Goal: Task Accomplishment & Management: Complete application form

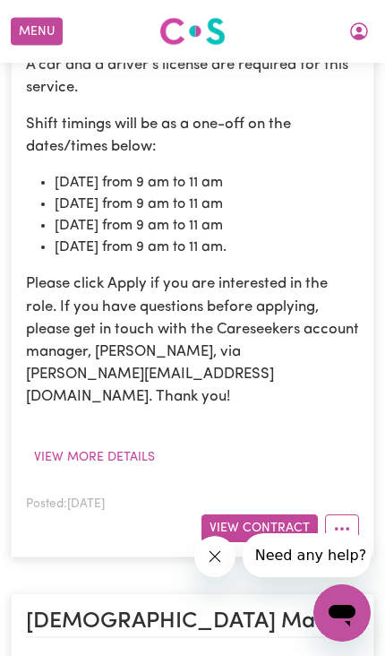
click at [32, 21] on button "Menu" at bounding box center [37, 32] width 52 height 28
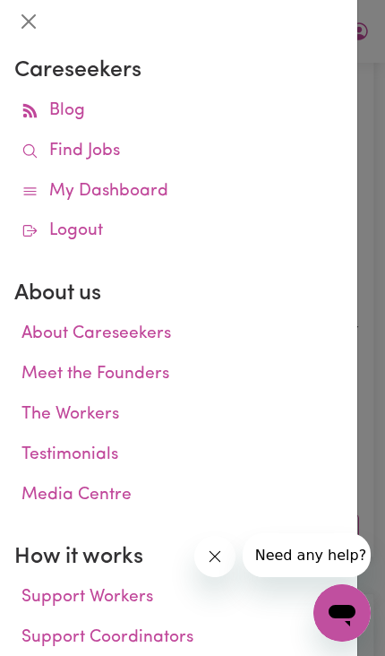
click at [162, 190] on link "My Dashboard" at bounding box center [178, 192] width 329 height 40
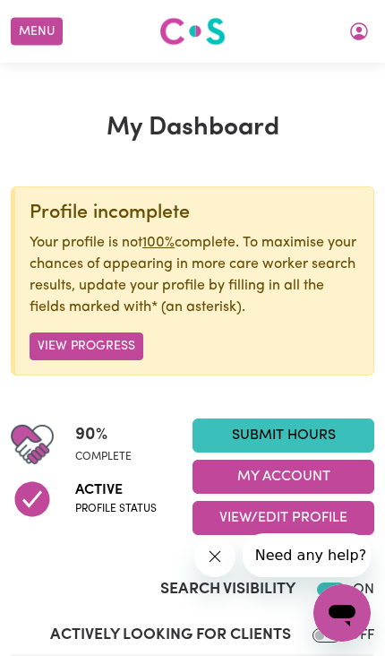
click at [327, 434] on link "Submit Hours" at bounding box center [284, 435] width 182 height 34
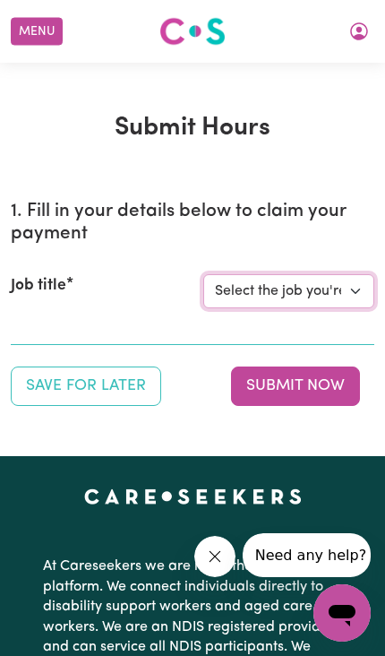
click at [343, 285] on select "Select the job you're submitting hours for... [[PERSON_NAME] Vitality Club] [DE…" at bounding box center [288, 291] width 171 height 34
select select "14102"
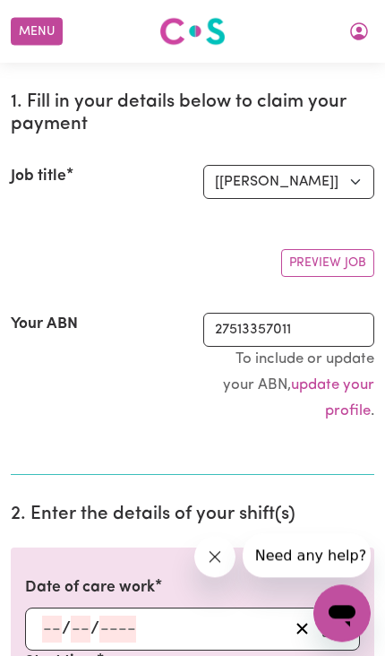
scroll to position [115, 20]
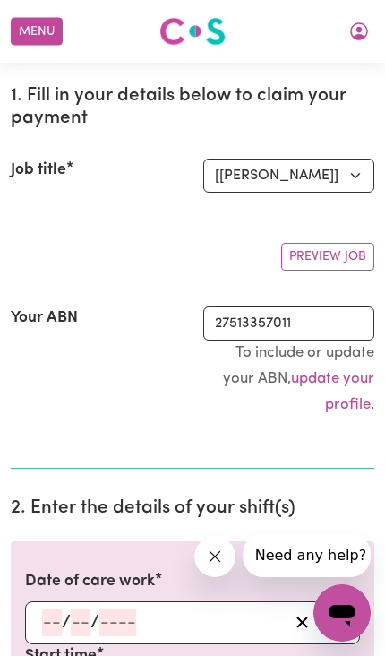
click at [106, 618] on input "number" at bounding box center [117, 622] width 37 height 27
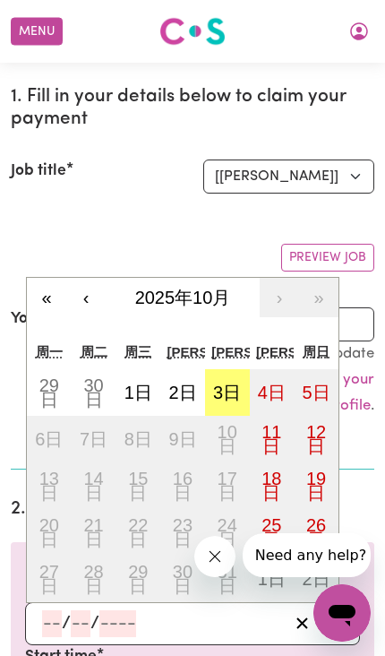
scroll to position [115, 0]
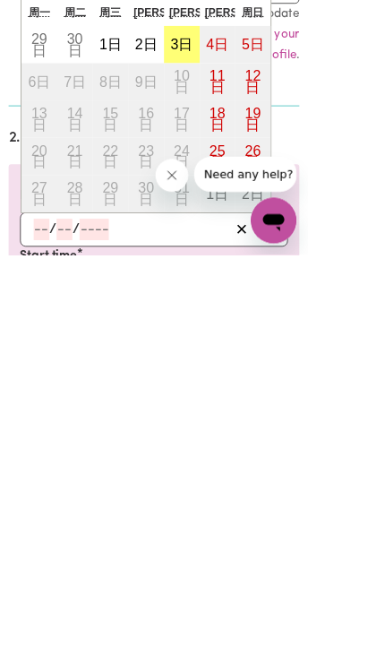
click at [61, 610] on input "number" at bounding box center [52, 623] width 20 height 27
click at [329, 614] on icon "Enter the date of care work" at bounding box center [331, 623] width 18 height 18
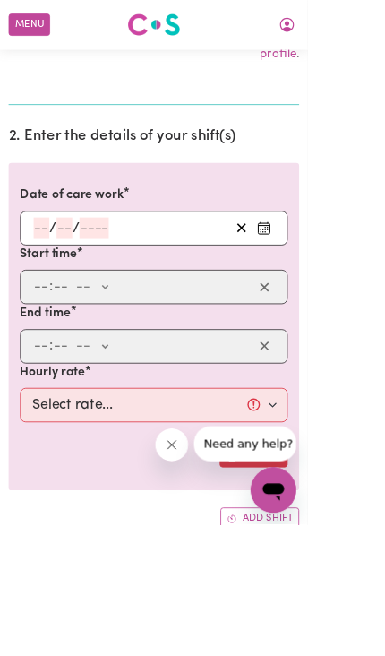
click at [332, 289] on circle "Enter the date of care work" at bounding box center [332, 290] width 2 height 2
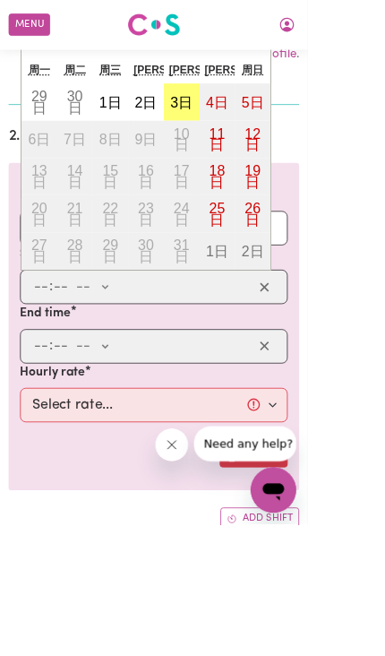
click at [145, 131] on abbr "1日" at bounding box center [139, 128] width 28 height 20
type input "[DATE]"
type input "1"
type input "10"
type input "2025"
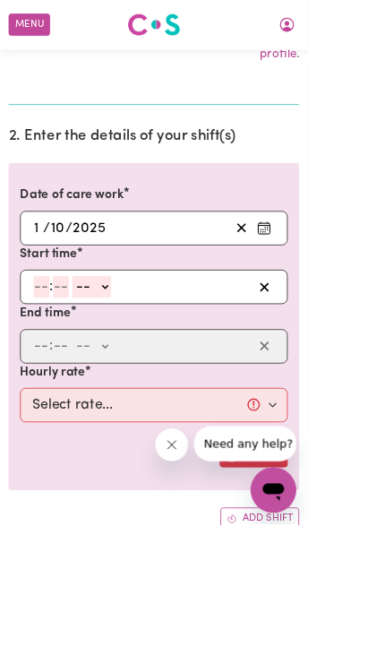
click at [52, 355] on input "number" at bounding box center [52, 359] width 20 height 27
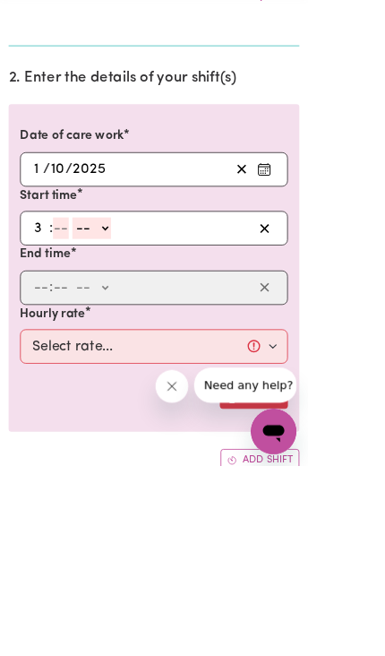
type input "3"
type input "00"
click at [135, 346] on select "-- AM PM" at bounding box center [111, 359] width 48 height 27
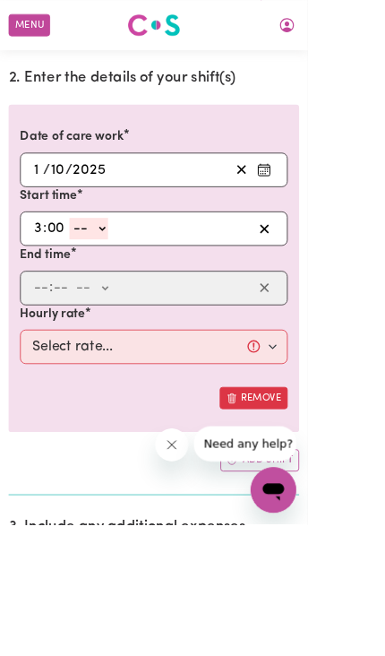
select select "pm"
type input "15:00"
type input "0"
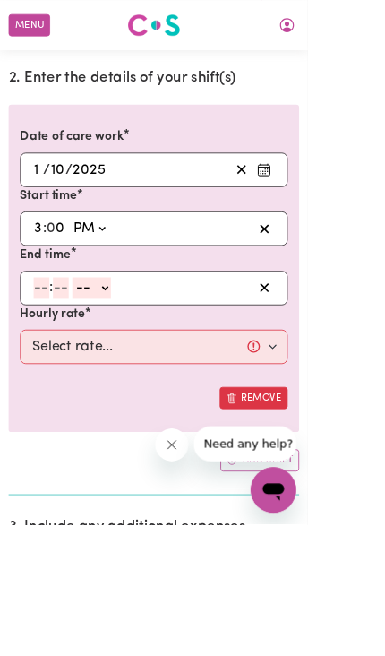
click at [56, 358] on input "number" at bounding box center [52, 360] width 20 height 27
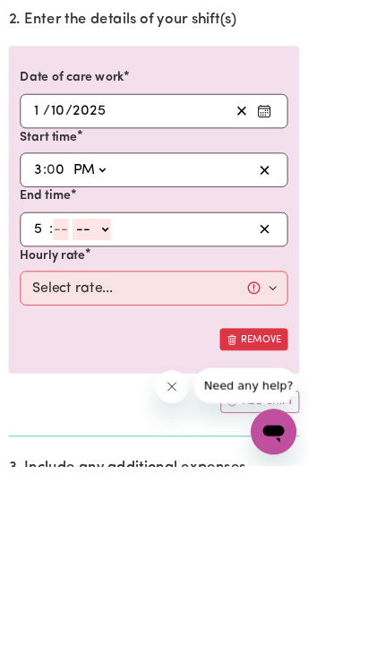
type input "5"
type input "00"
click at [136, 347] on select "-- AM PM" at bounding box center [112, 360] width 48 height 27
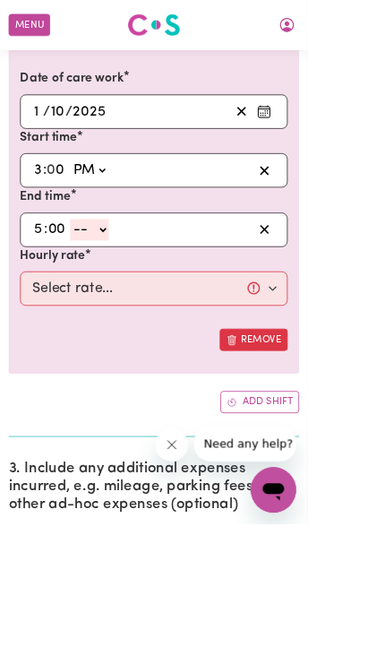
select select "pm"
type input "17:00"
type input "0"
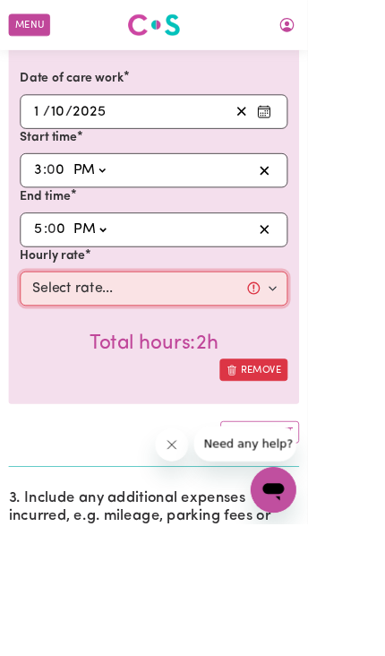
click at [337, 350] on select "Select rate... $45.00 (Weekday)" at bounding box center [192, 360] width 335 height 43
select select "45-Weekday"
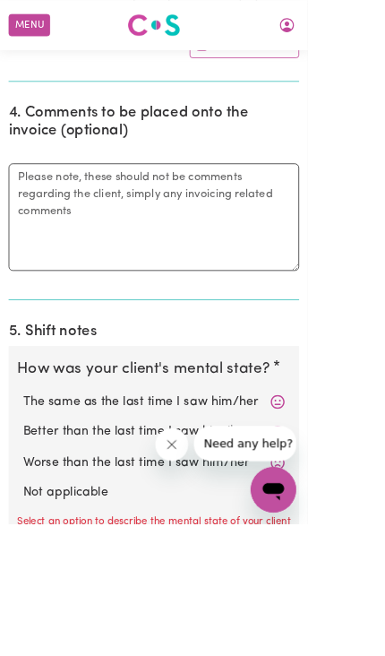
scroll to position [1304, 0]
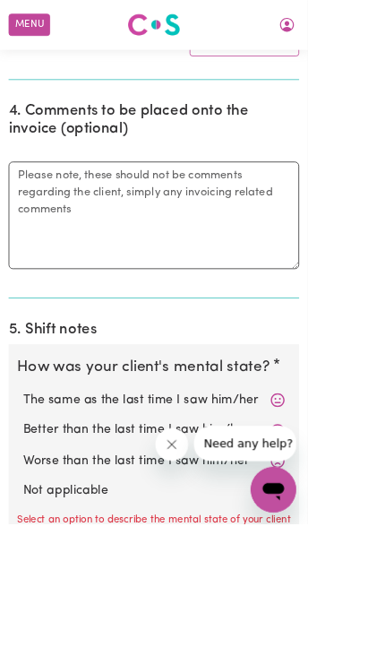
click at [305, 527] on label "Better than the last time I saw him/her" at bounding box center [193, 538] width 328 height 23
click at [29, 526] on input "Better than the last time I saw him/her" at bounding box center [28, 526] width 1 height 1
radio input "true"
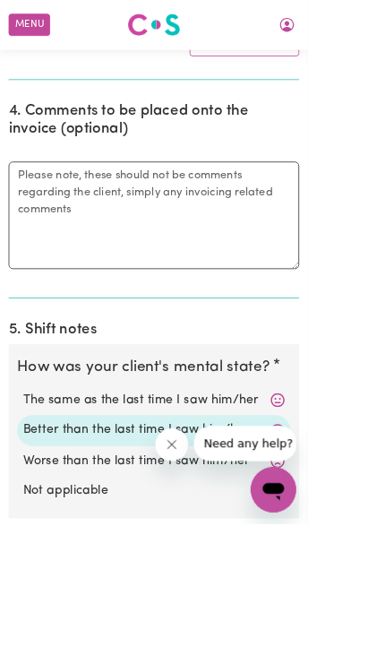
radio input "true"
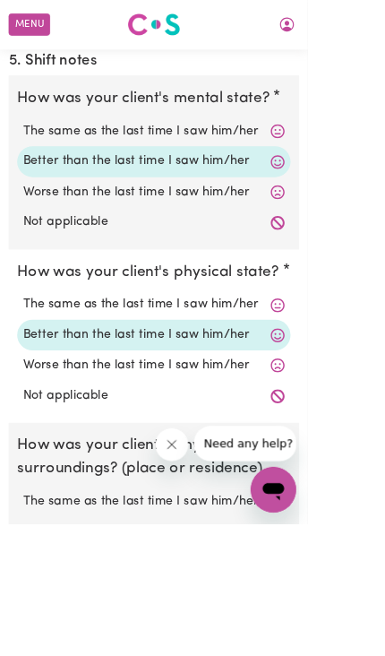
scroll to position [1671, 0]
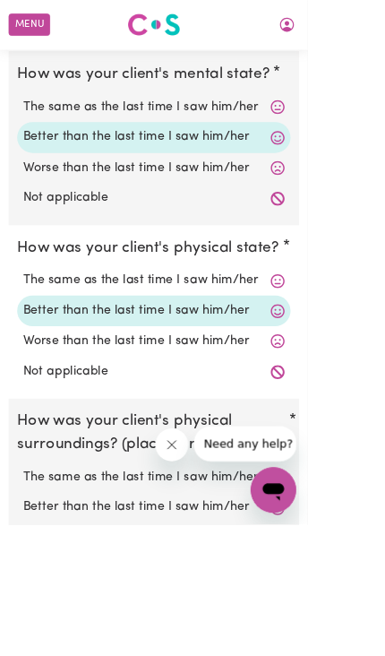
click at [272, 623] on label "Better than the last time I saw him/her" at bounding box center [193, 634] width 328 height 23
click at [29, 623] on input "Better than the last time I saw him/her" at bounding box center [28, 623] width 1 height 1
radio input "true"
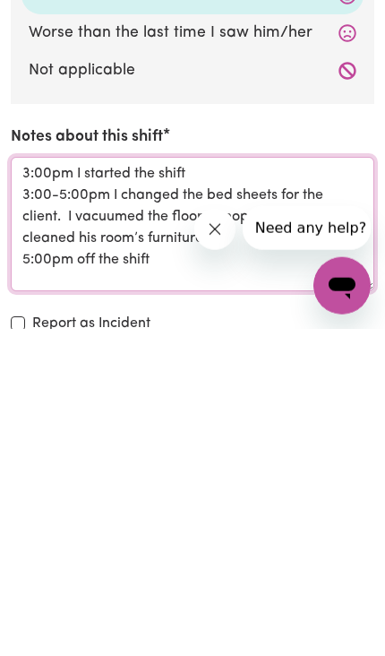
type textarea "3:00pm I started the shift 3:00-5:00pm I changed the bed sheets for the client.…"
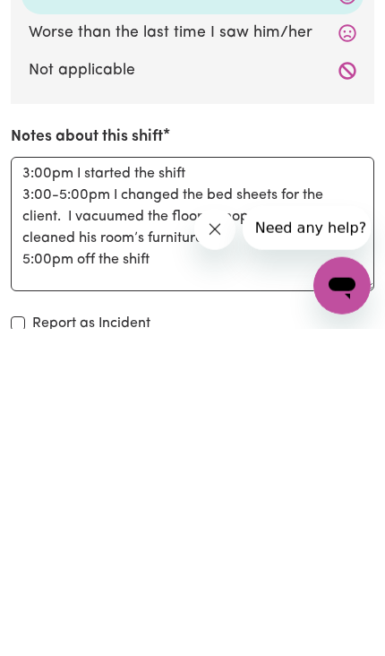
scroll to position [2312, 0]
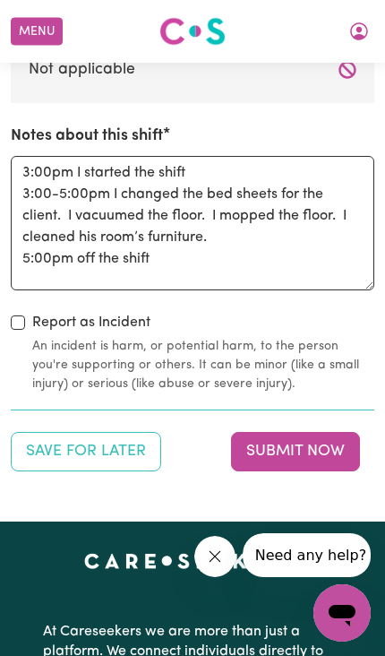
click at [295, 438] on button "Submit Now" at bounding box center [295, 451] width 129 height 39
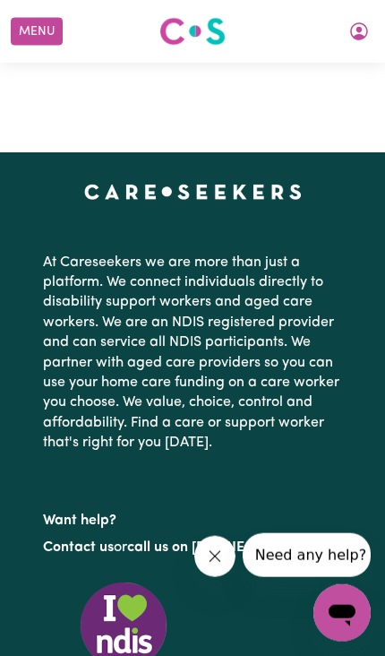
scroll to position [0, 0]
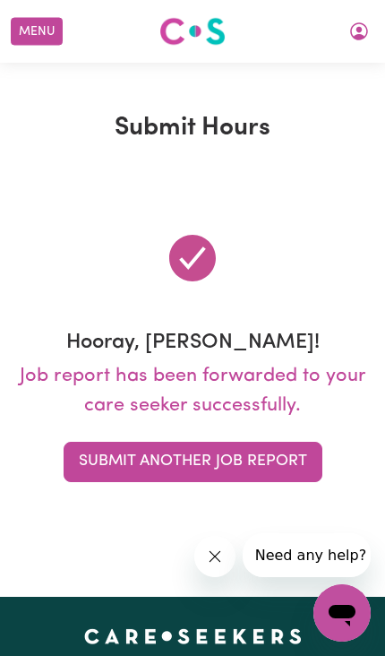
click at [33, 40] on button "Menu" at bounding box center [37, 32] width 52 height 28
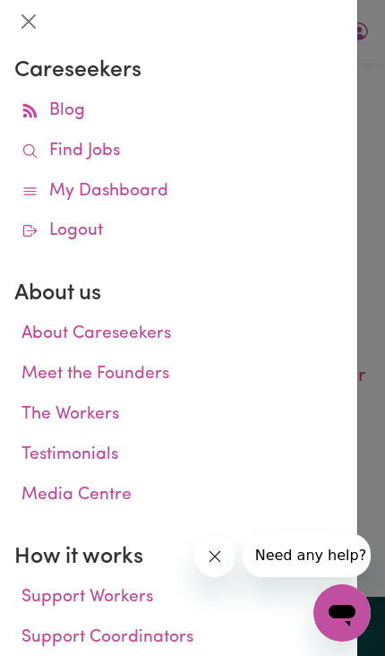
click at [105, 189] on link "My Dashboard" at bounding box center [178, 192] width 329 height 40
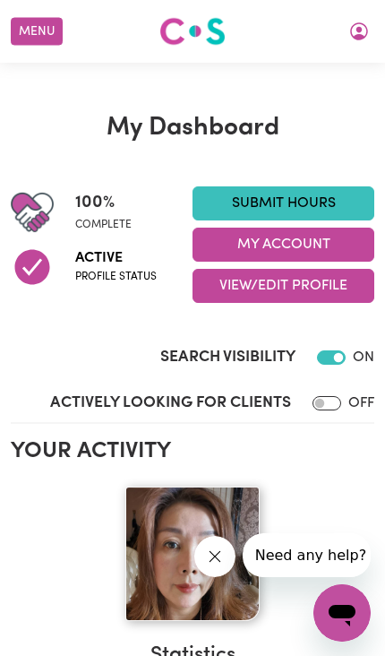
click at [235, 242] on button "My Account" at bounding box center [284, 245] width 182 height 34
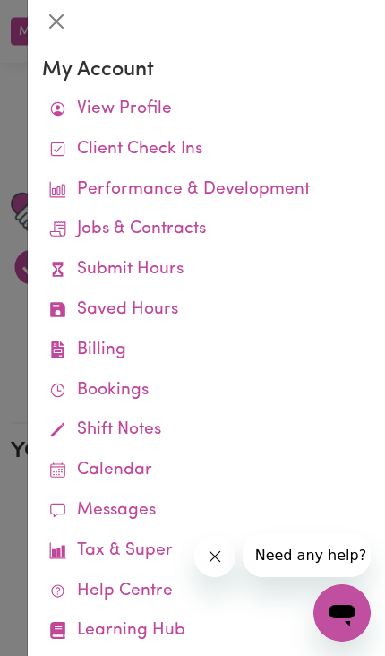
click at [0, 0] on link "Job Reports" at bounding box center [0, 0] width 0 height 0
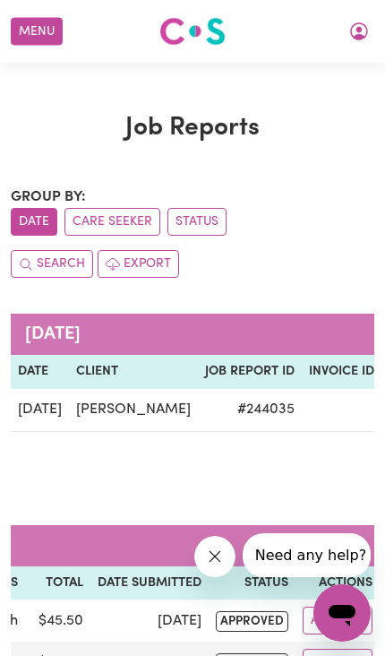
click at [41, 45] on button "Menu" at bounding box center [37, 32] width 52 height 28
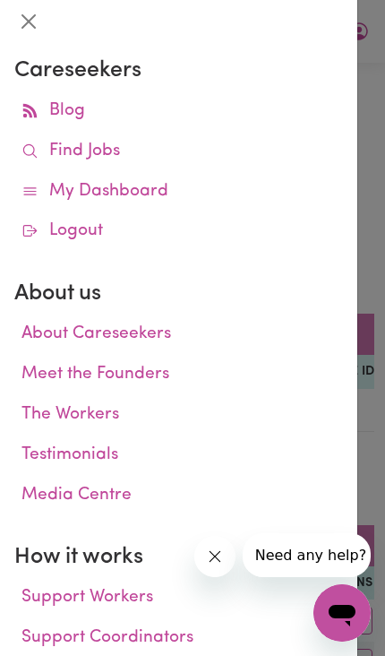
click at [148, 193] on link "My Dashboard" at bounding box center [178, 192] width 329 height 40
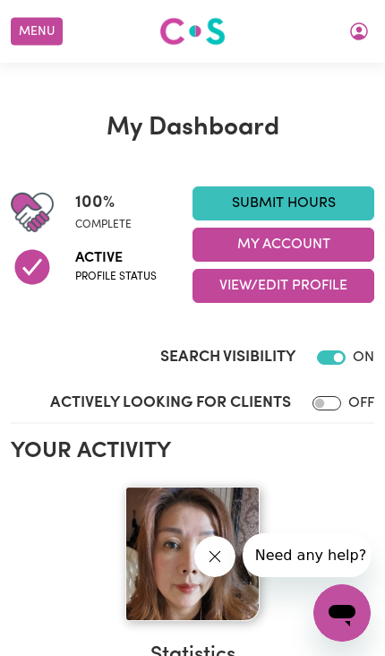
click at [301, 196] on link "Submit Hours" at bounding box center [284, 203] width 182 height 34
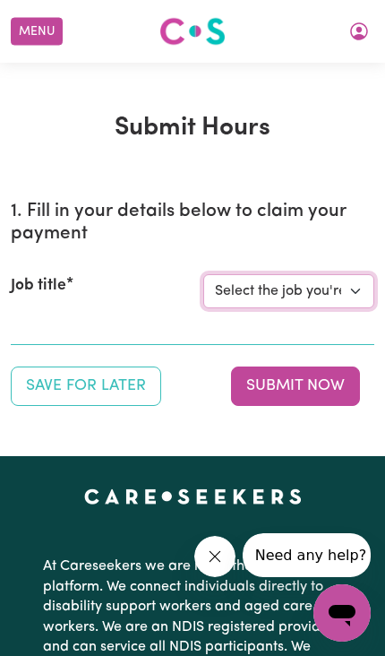
click at [349, 289] on select "Select the job you're submitting hours for... [[PERSON_NAME] Vitality Club] [DE…" at bounding box center [288, 291] width 171 height 34
select select "15167"
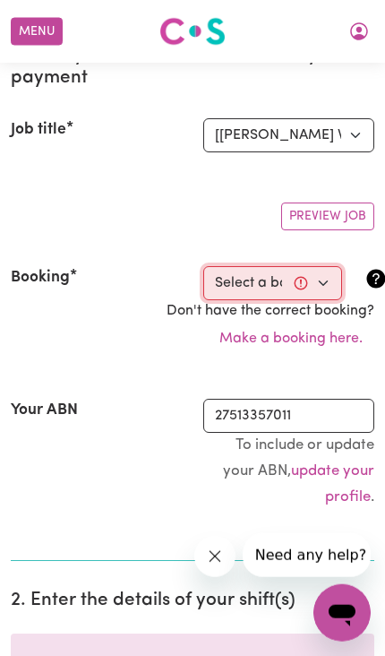
click at [333, 276] on select "Select a booking... [DATE] 8:45am to 11:00am (ONE-OFF)" at bounding box center [272, 283] width 139 height 34
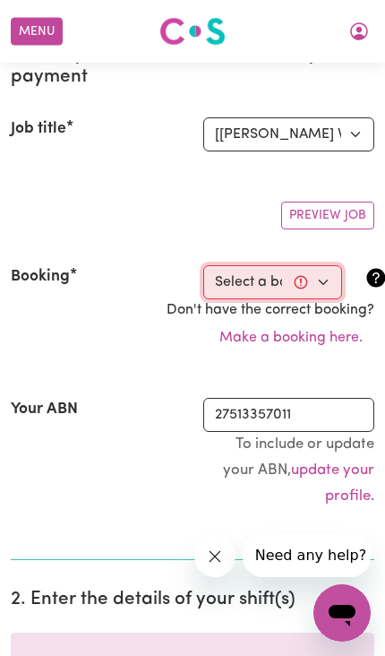
select select "367987"
type input "[DATE]"
type input "3"
type input "10"
type input "2025"
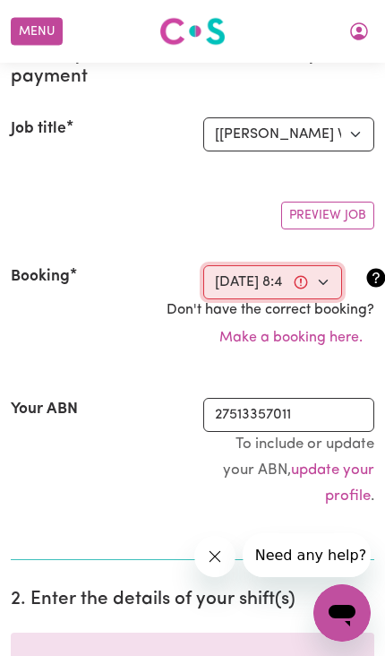
type input "08:45"
type input "8"
type input "45"
select select "am"
type input "11:00"
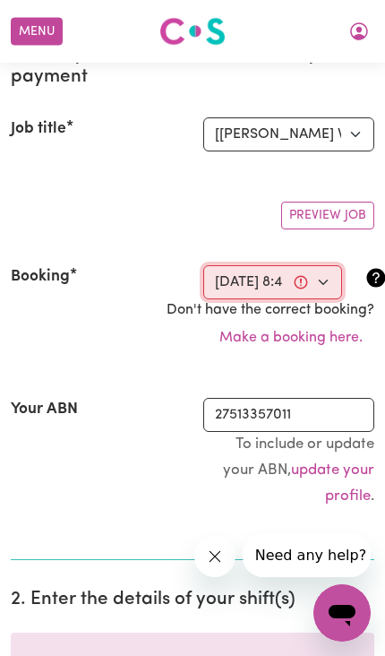
type input "11"
type input "0"
select select "am"
select select "50-Weekday"
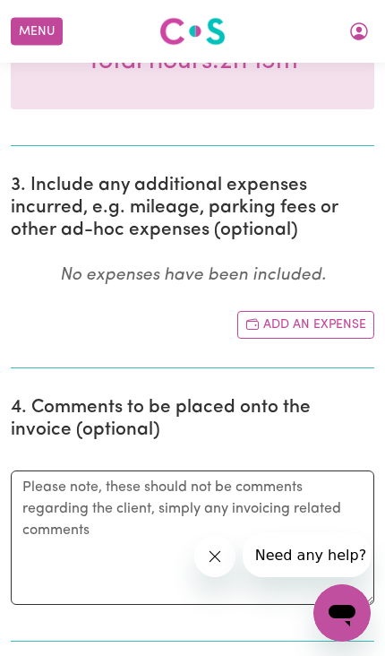
scroll to position [1102, 0]
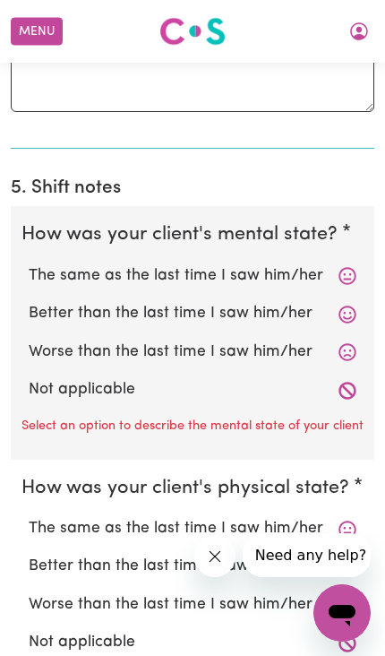
click at [100, 378] on label "Not applicable" at bounding box center [193, 389] width 328 height 23
click at [29, 377] on input "Not applicable" at bounding box center [28, 377] width 1 height 1
radio input "true"
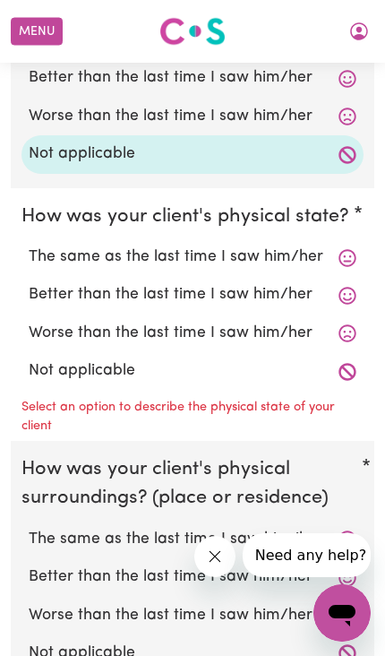
scroll to position [1828, 0]
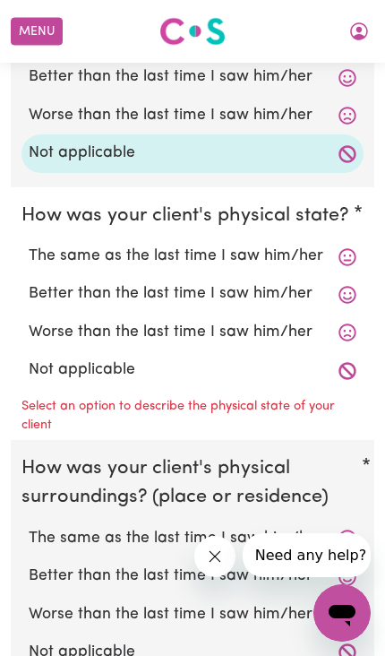
click at [99, 358] on label "Not applicable" at bounding box center [193, 369] width 328 height 23
click at [29, 357] on input "Not applicable" at bounding box center [28, 357] width 1 height 1
radio input "true"
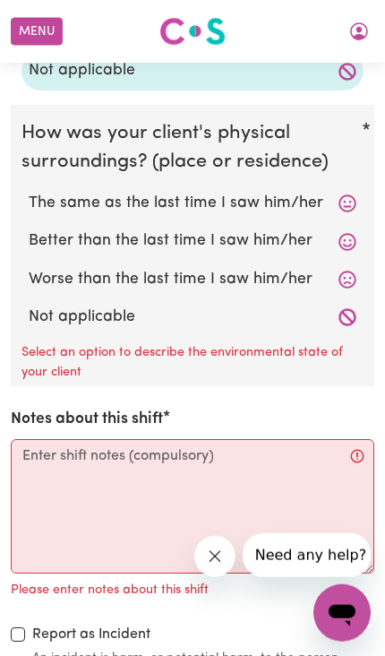
scroll to position [2128, 0]
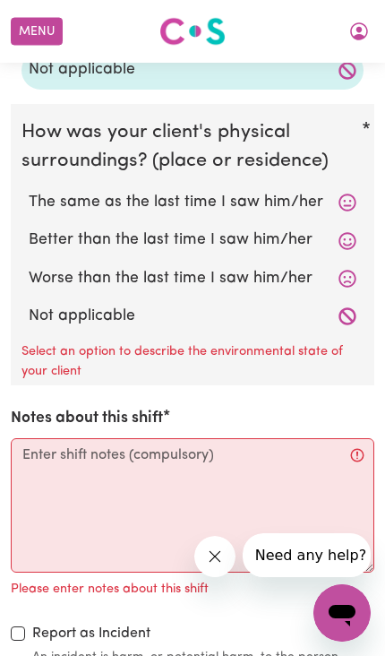
click at [104, 305] on label "Not applicable" at bounding box center [193, 316] width 328 height 23
click at [29, 304] on input "Not applicable" at bounding box center [28, 304] width 1 height 1
radio input "true"
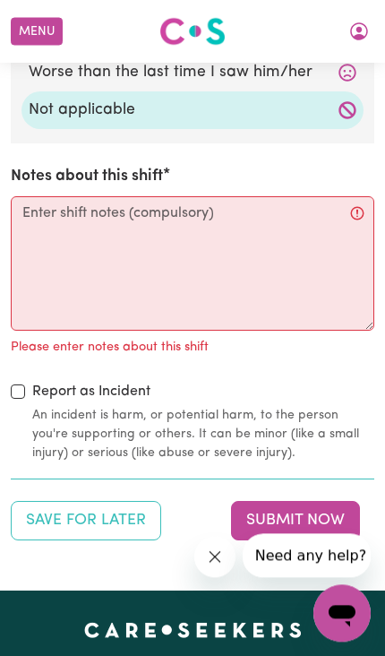
scroll to position [2334, 0]
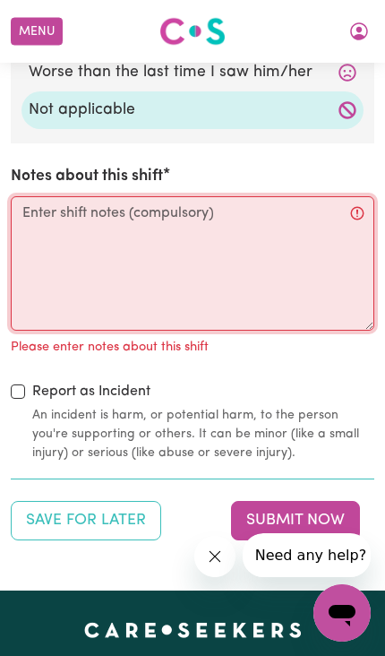
click at [82, 196] on textarea "Notes about this shift" at bounding box center [193, 263] width 364 height 134
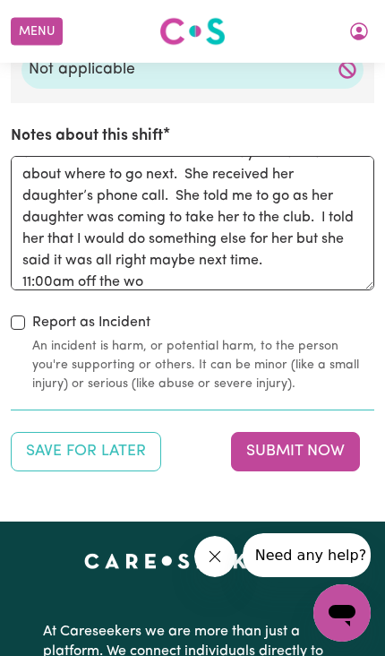
scroll to position [2375, 0]
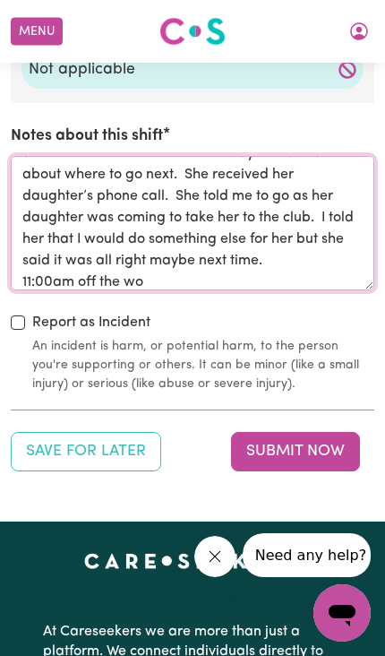
click at [161, 260] on textarea "8;45am I started the shift. 8:45-11:00am I picked her up at the ibis care. I dr…" at bounding box center [193, 223] width 364 height 134
type textarea "8;45am I started the shift. 8:45-11:00am I picked her up at the ibis care. I dr…"
